Goal: Transaction & Acquisition: Subscribe to service/newsletter

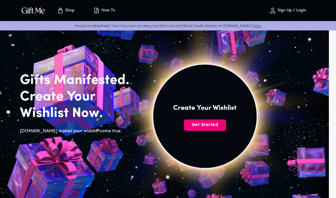
click at [216, 124] on span "Get Started" at bounding box center [205, 125] width 42 height 6
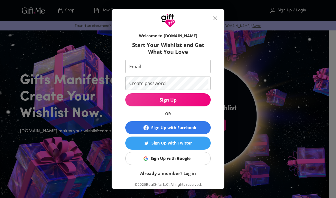
click at [198, 160] on span "Sign Up with Google" at bounding box center [167, 159] width 78 height 6
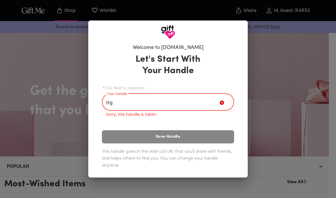
type input "G"
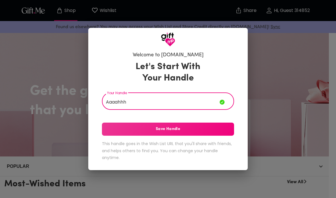
type input "Aaaahhh"
click at [202, 127] on span "Save Handle" at bounding box center [168, 129] width 132 height 6
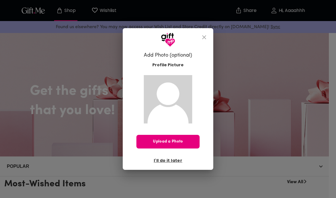
click at [203, 31] on button "close" at bounding box center [205, 38] width 14 height 14
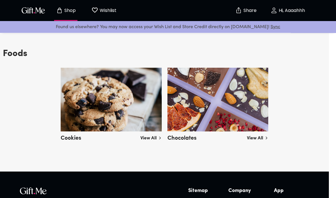
scroll to position [1311, 0]
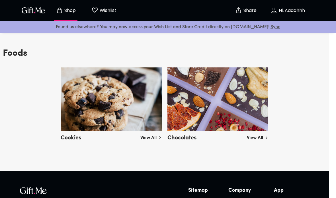
click at [149, 139] on link "View All" at bounding box center [151, 137] width 21 height 9
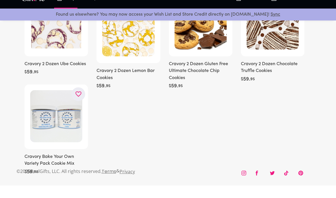
scroll to position [399, 0]
